Goal: Check status

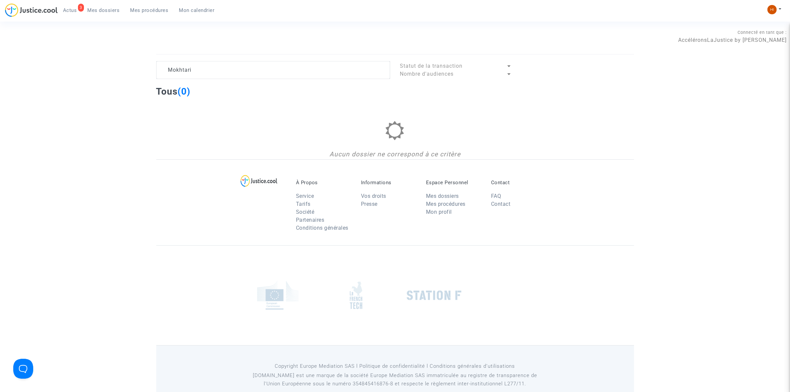
type textarea "Mokhtari"
click at [104, 14] on link "Mes dossiers" at bounding box center [103, 10] width 43 height 10
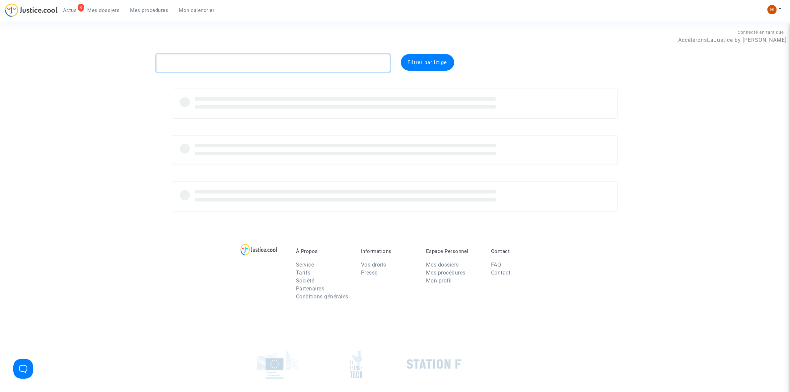
paste textarea "Mokhtari"
click at [175, 59] on textarea at bounding box center [273, 63] width 234 height 18
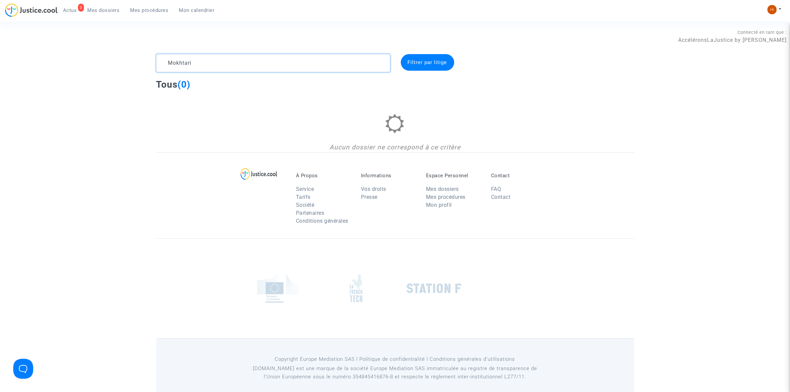
click at [257, 67] on textarea at bounding box center [273, 63] width 234 height 18
type textarea "Mokhtari"
click at [134, 6] on link "Mes procédures" at bounding box center [149, 10] width 49 height 10
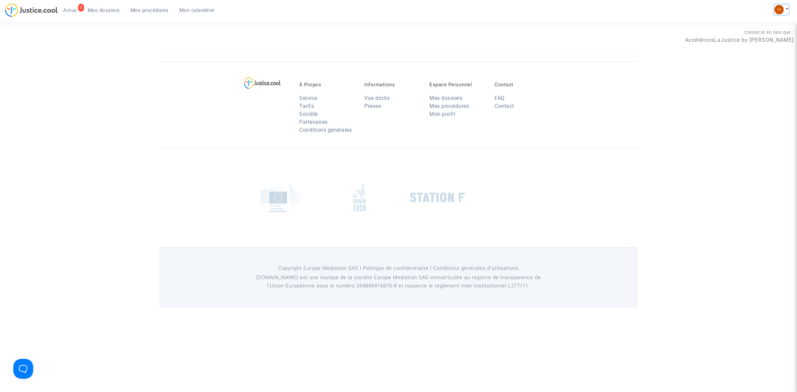
click at [784, 10] on button at bounding box center [781, 10] width 15 height 10
click at [731, 32] on link "Changer de compte" at bounding box center [754, 34] width 67 height 11
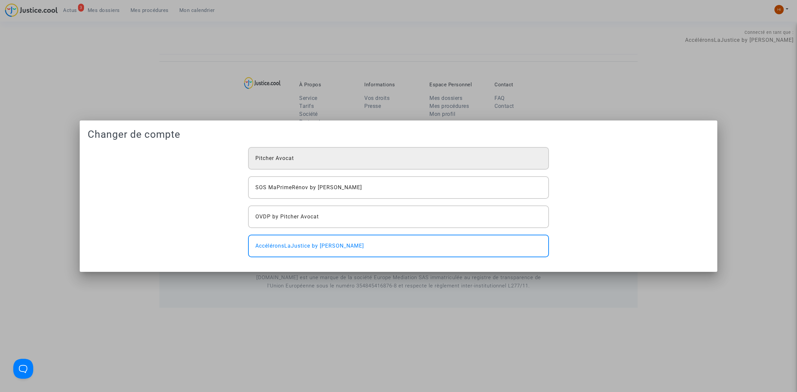
click at [314, 158] on div "Pitcher Avocat" at bounding box center [398, 158] width 301 height 23
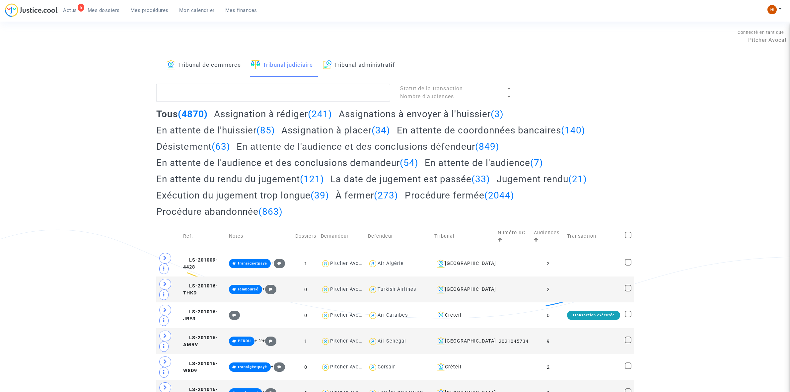
click at [268, 90] on textarea at bounding box center [273, 93] width 234 height 18
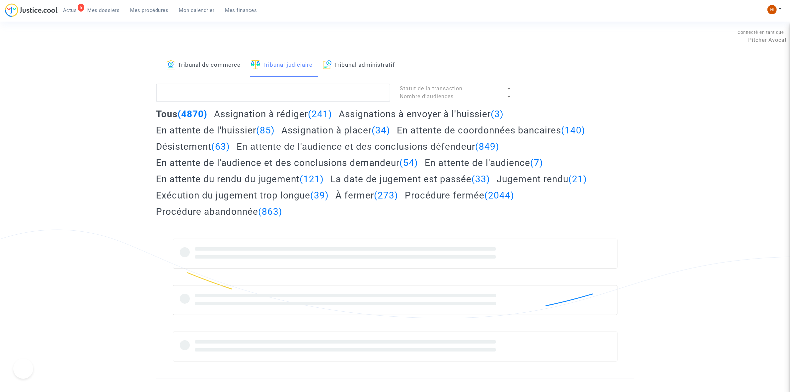
type textarea "[PERSON_NAME]"
